Goal: Information Seeking & Learning: Learn about a topic

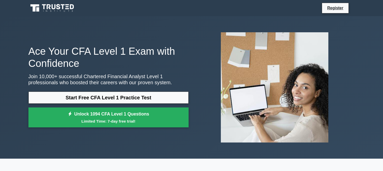
click at [108, 101] on link "Start Free CFA Level 1 Practice Test" at bounding box center [108, 97] width 160 height 12
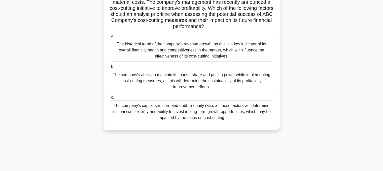
scroll to position [57, 0]
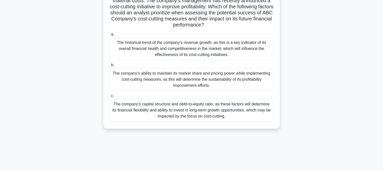
click at [204, 111] on div "The company's capital structure and debt-to-equity ratio, as these factors will…" at bounding box center [191, 110] width 163 height 23
click at [110, 97] on input "c. The company's capital structure and debt-to-equity ratio, as these factors w…" at bounding box center [110, 95] width 0 height 3
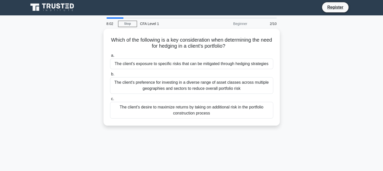
scroll to position [1, 0]
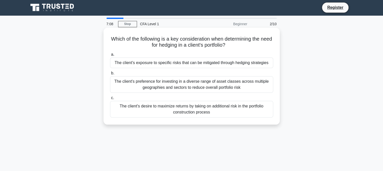
click at [230, 86] on div "The client's preference for investing in a diverse range of asset classes acros…" at bounding box center [191, 84] width 163 height 17
click at [110, 75] on input "b. The client's preference for investing in a diverse range of asset classes ac…" at bounding box center [110, 72] width 0 height 3
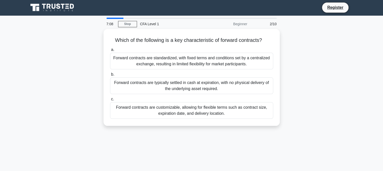
scroll to position [0, 0]
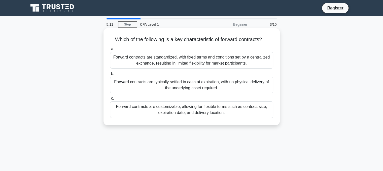
click at [184, 65] on div "Forward contracts are standardized, with fixed terms and conditions set by a ce…" at bounding box center [191, 60] width 163 height 17
click at [110, 51] on input "a. Forward contracts are standardized, with fixed terms and conditions set by a…" at bounding box center [110, 48] width 0 height 3
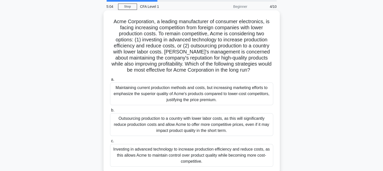
scroll to position [18, 0]
click at [181, 152] on div "Investing in advanced technology to increase production efficiency and reduce c…" at bounding box center [191, 155] width 163 height 23
click at [110, 143] on input "c. Investing in advanced technology to increase production efficiency and reduc…" at bounding box center [110, 140] width 0 height 3
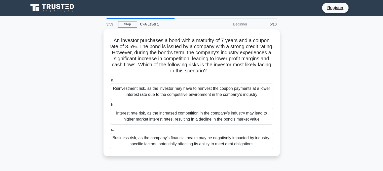
scroll to position [0, 0]
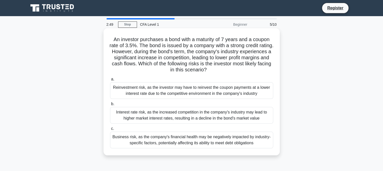
click at [173, 112] on div "Interest rate risk, as the increased competition in the company's industry may …" at bounding box center [191, 115] width 163 height 17
click at [110, 105] on input "b. Interest rate risk, as the increased competition in the company's industry m…" at bounding box center [110, 103] width 0 height 3
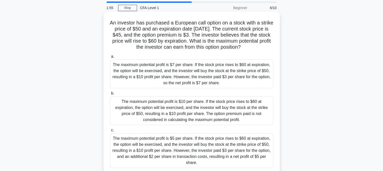
scroll to position [17, 0]
click at [165, 114] on div "The maximum potential profit is $10 per share. If the stock price rises to $60 …" at bounding box center [191, 110] width 163 height 29
click at [110, 95] on input "b. The maximum potential profit is $10 per share. If the stock price rises to $…" at bounding box center [110, 92] width 0 height 3
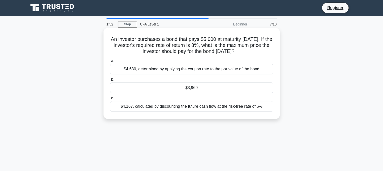
scroll to position [0, 0]
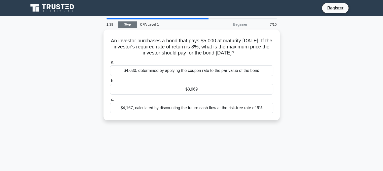
click at [126, 24] on link "Stop" at bounding box center [127, 24] width 19 height 6
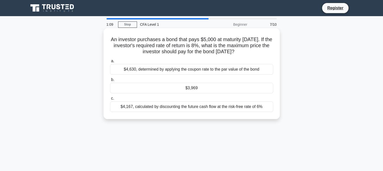
click at [167, 69] on div "$4,630, determined by applying the coupon rate to the par value of the bond" at bounding box center [191, 69] width 163 height 11
click at [110, 63] on input "a. $4,630, determined by applying the coupon rate to the par value of the bond" at bounding box center [110, 60] width 0 height 3
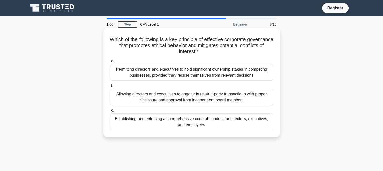
click at [158, 97] on div "Allowing directors and executives to engage in related-party transactions with …" at bounding box center [191, 97] width 163 height 17
click at [110, 87] on input "b. Allowing directors and executives to engage in related-party transactions wi…" at bounding box center [110, 85] width 0 height 3
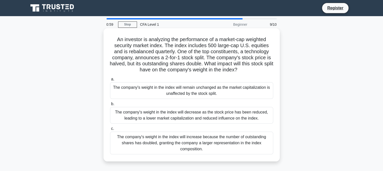
click at [167, 90] on div "The company's weight in the index will remain unchanged as the market capitaliz…" at bounding box center [191, 90] width 163 height 17
click at [110, 81] on input "a. The company's weight in the index will remain unchanged as the market capita…" at bounding box center [110, 78] width 0 height 3
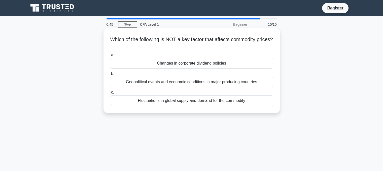
click at [176, 67] on div "Changes in corporate dividend policies" at bounding box center [191, 63] width 163 height 11
click at [110, 57] on input "a. Changes in corporate dividend policies" at bounding box center [110, 54] width 0 height 3
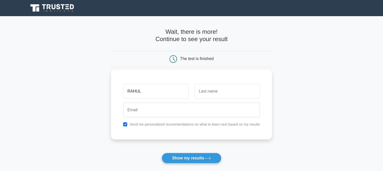
type input "RAHUL"
type input "SUTHAR"
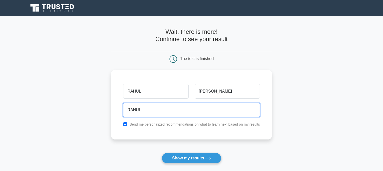
type input "RAHULSUTHARASUS@GMAIL.COM"
click at [161, 152] on button "Show my results" at bounding box center [190, 157] width 59 height 11
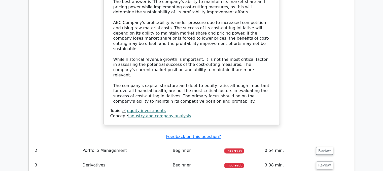
scroll to position [624, 0]
click at [146, 142] on td "Portfolio Management" at bounding box center [125, 149] width 90 height 14
click at [324, 142] on td "Review" at bounding box center [332, 149] width 36 height 14
click at [324, 146] on button "Review" at bounding box center [324, 150] width 17 height 8
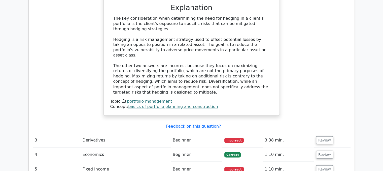
scroll to position [869, 0]
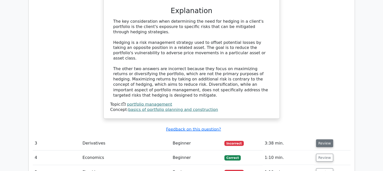
click at [320, 139] on button "Review" at bounding box center [324, 143] width 17 height 8
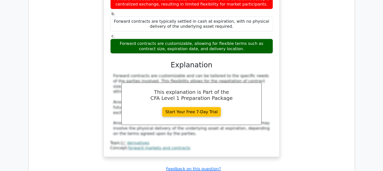
scroll to position [1056, 0]
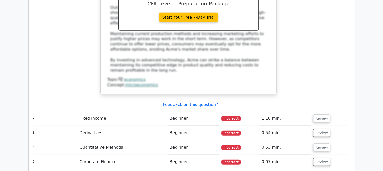
scroll to position [0, 0]
